Goal: Transaction & Acquisition: Purchase product/service

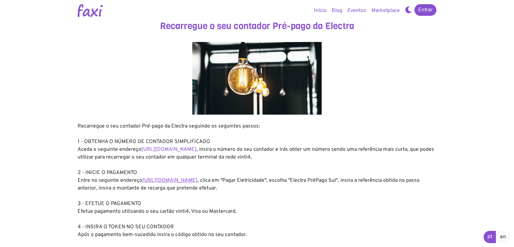
click at [197, 177] on link "[URL][DOMAIN_NAME]" at bounding box center [169, 180] width 55 height 6
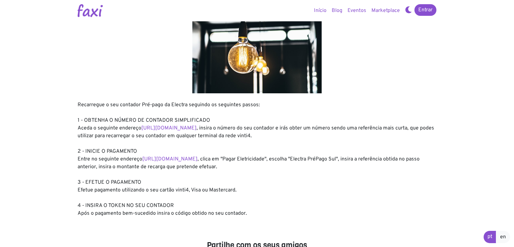
scroll to position [32, 0]
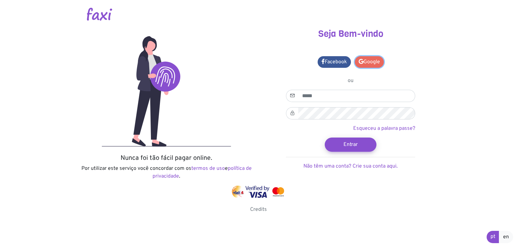
click at [375, 59] on link "Google" at bounding box center [369, 62] width 29 height 12
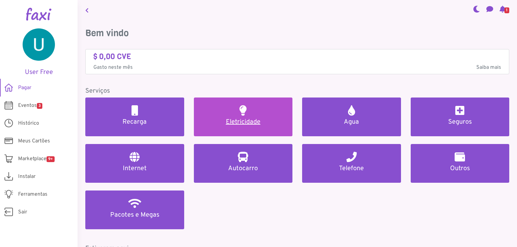
click at [251, 116] on link "Eletricidade" at bounding box center [243, 117] width 99 height 39
